Goal: Navigation & Orientation: Understand site structure

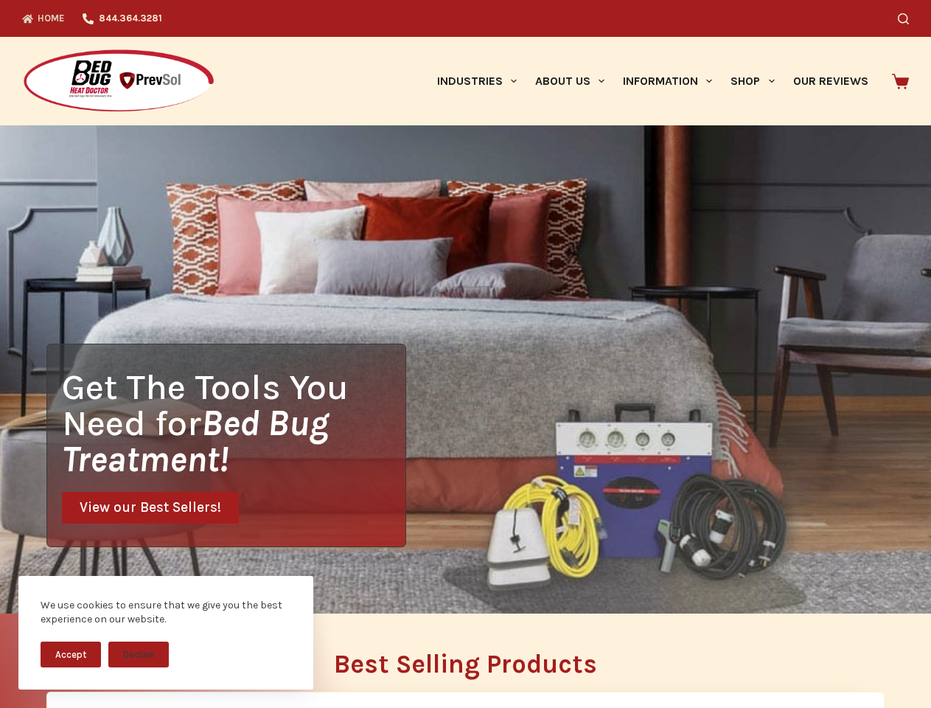
click at [465, 354] on div "Get The Tools You Need for Bed Bug Treatment! View our Best Sellers!" at bounding box center [465, 369] width 931 height 488
click at [71, 654] on button "Accept" at bounding box center [71, 654] width 60 height 26
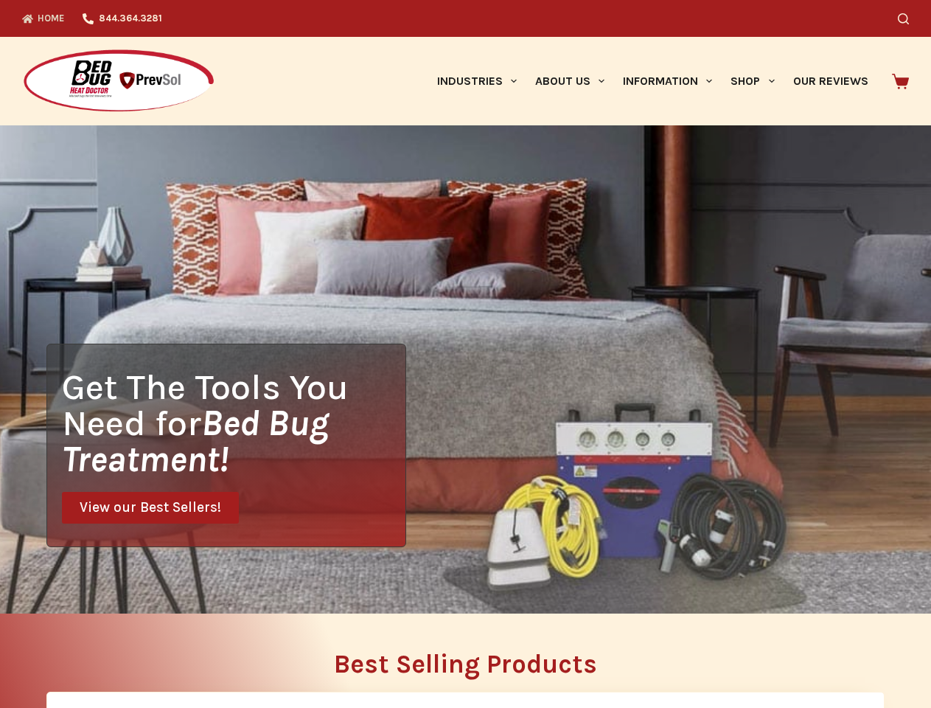
click at [139, 654] on button "Decline" at bounding box center [138, 666] width 60 height 26
click at [909, 18] on icon "Search" at bounding box center [903, 18] width 11 height 11
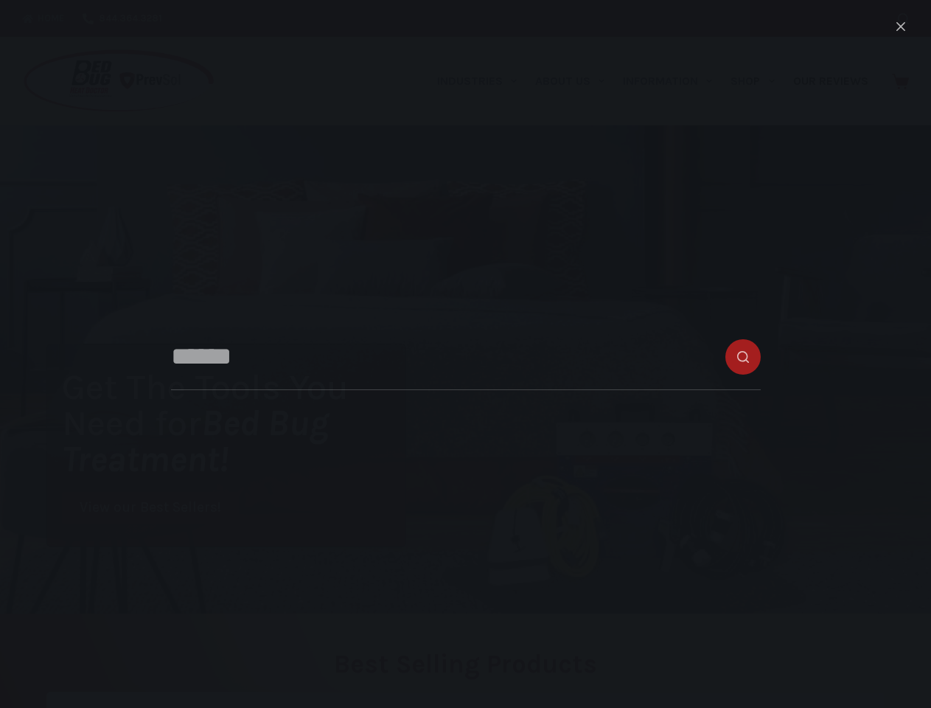
click at [482, 81] on link "Industries" at bounding box center [477, 81] width 98 height 88
click at [576, 81] on link "About Us" at bounding box center [570, 81] width 88 height 88
click at [674, 81] on link "Information" at bounding box center [668, 81] width 108 height 88
click at [759, 81] on link "Shop" at bounding box center [753, 81] width 62 height 88
